Goal: Answer question/provide support

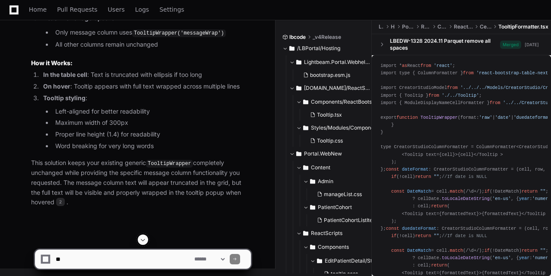
scroll to position [8637, 0]
click at [90, 262] on textarea at bounding box center [123, 259] width 139 height 19
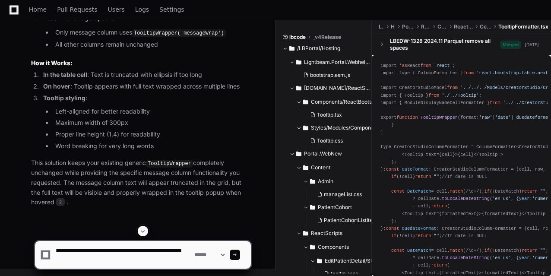
click at [109, 263] on textarea at bounding box center [123, 255] width 139 height 28
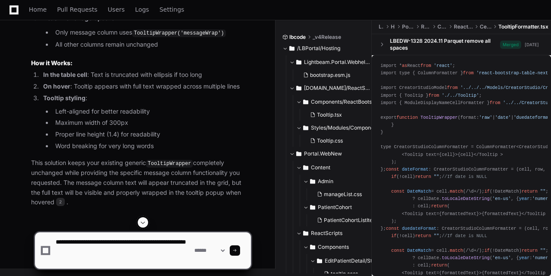
paste textarea "**********"
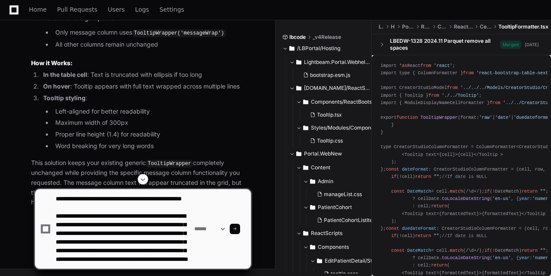
scroll to position [43, 0]
click at [132, 260] on textarea at bounding box center [123, 228] width 139 height 79
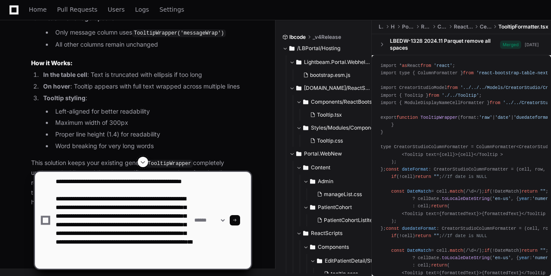
paste textarea "**********"
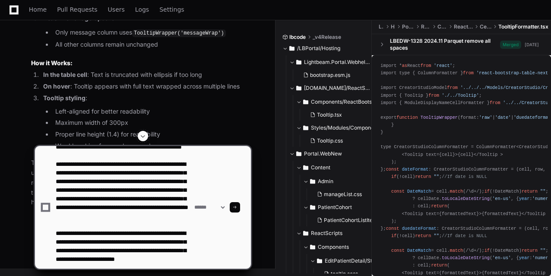
scroll to position [63, 0]
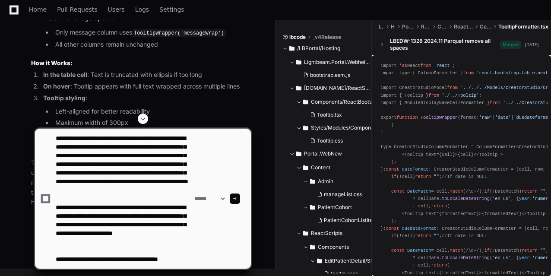
type textarea "**********"
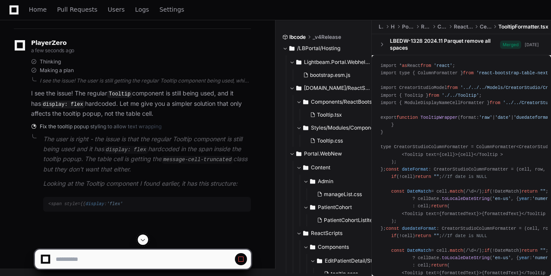
scroll to position [9556, 0]
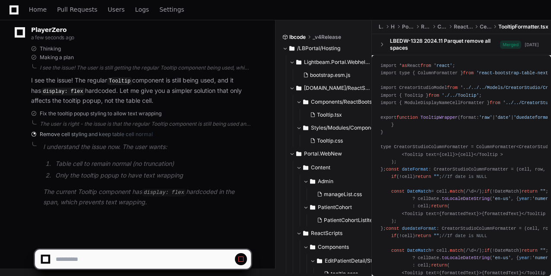
scroll to position [9598, 0]
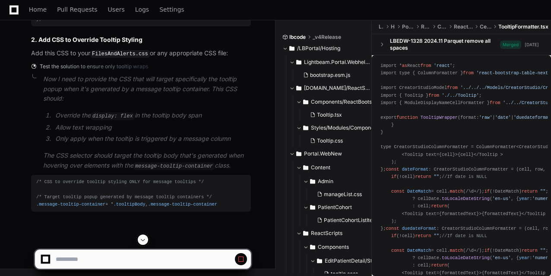
scroll to position [9639, 0]
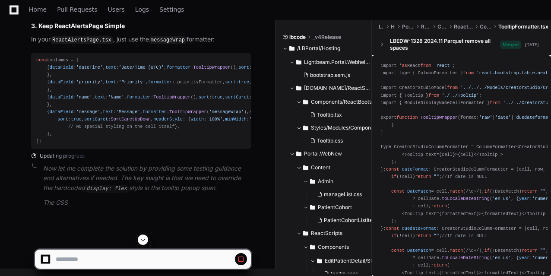
scroll to position [9644, 0]
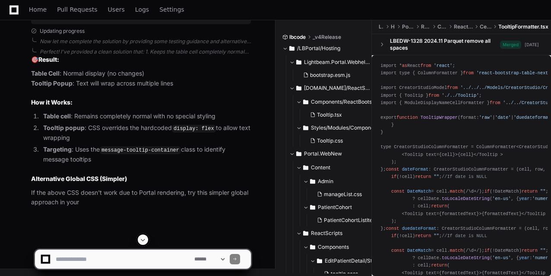
scroll to position [9693, 0]
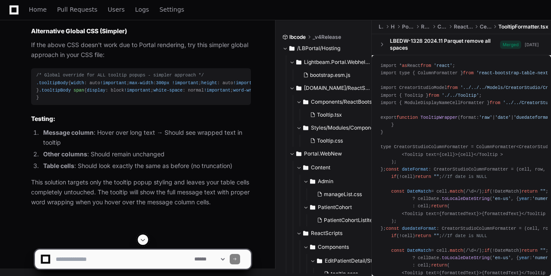
scroll to position [11629, 0]
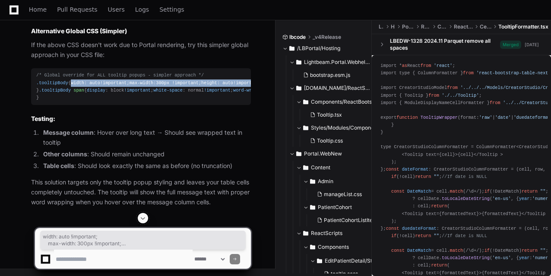
drag, startPoint x: 45, startPoint y: 54, endPoint x: 120, endPoint y: 76, distance: 78.4
click at [120, 76] on div "/* Global override for ALL tooltip popups - simpler approach */ .tooltipBody { …" at bounding box center [140, 87] width 209 height 30
copy div "width : auto !important ; max-width : 300px !important ; height : auto !importa…"
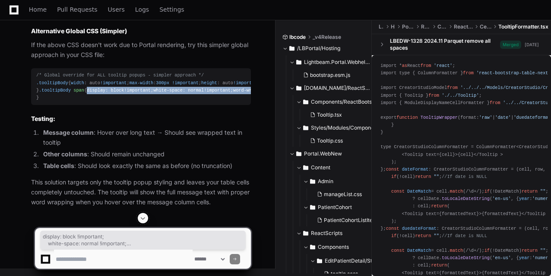
drag, startPoint x: 46, startPoint y: 105, endPoint x: 123, endPoint y: 142, distance: 85.4
click at [123, 101] on div "/* Global override for ALL tooltip popups - simpler approach */ .tooltipBody { …" at bounding box center [140, 87] width 209 height 30
copy div "display : block !important ; white-space : normal !important ; word-wrap : brea…"
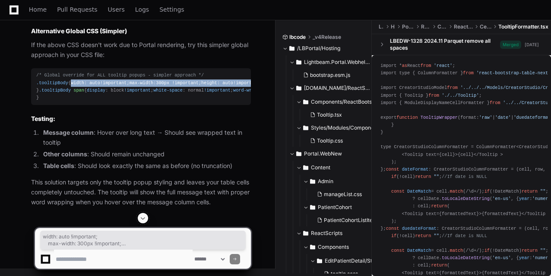
drag, startPoint x: 117, startPoint y: 75, endPoint x: 46, endPoint y: 54, distance: 74.5
click at [46, 72] on div "/* Global override for ALL tooltip popups - simpler approach */ .tooltipBody { …" at bounding box center [140, 87] width 209 height 30
copy div "width : auto !important ; max-width : 300px !important ; height : auto !importa…"
